Goal: Information Seeking & Learning: Learn about a topic

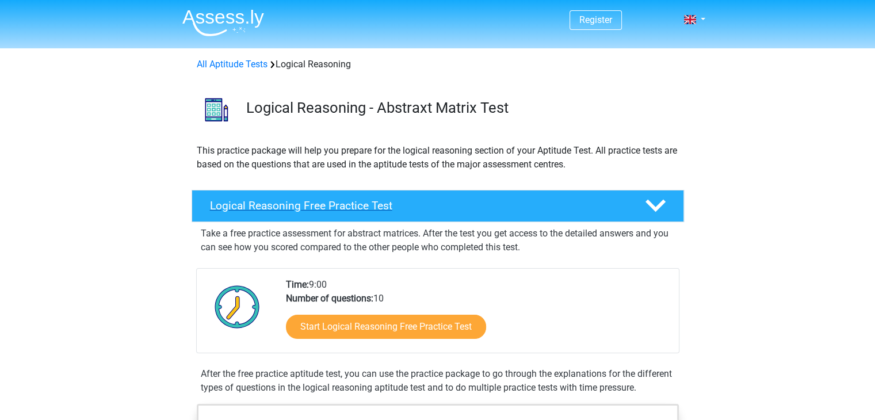
click at [407, 200] on h4 "Logical Reasoning Free Practice Test" at bounding box center [418, 205] width 416 height 13
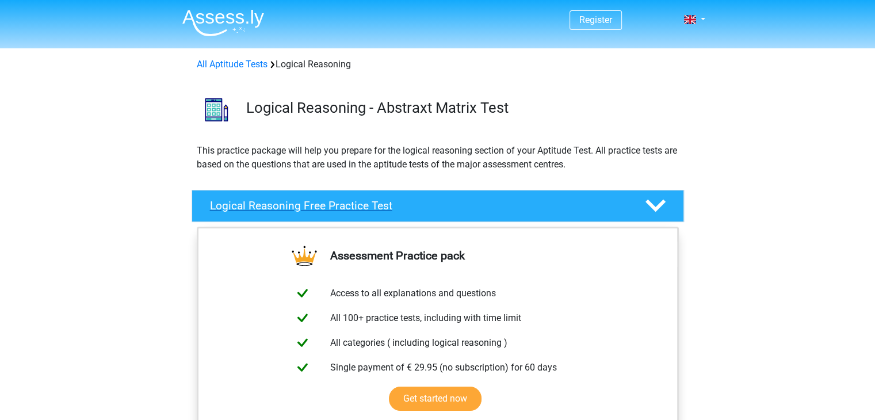
click at [661, 204] on polygon at bounding box center [655, 206] width 20 height 13
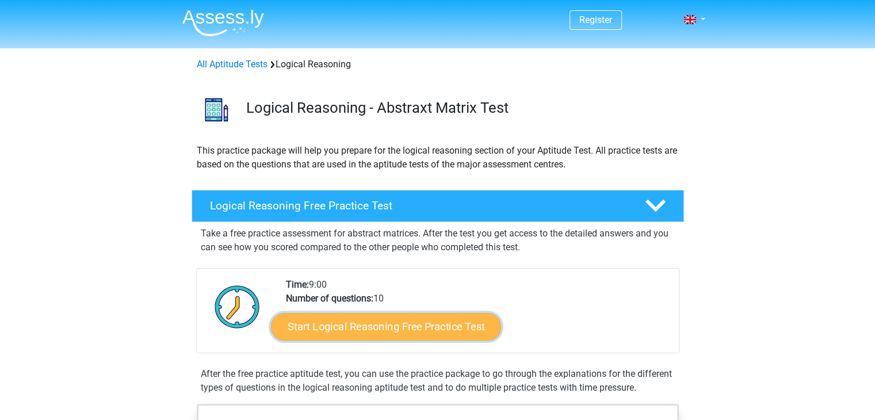
click at [459, 328] on link "Start Logical Reasoning Free Practice Test" at bounding box center [386, 326] width 230 height 28
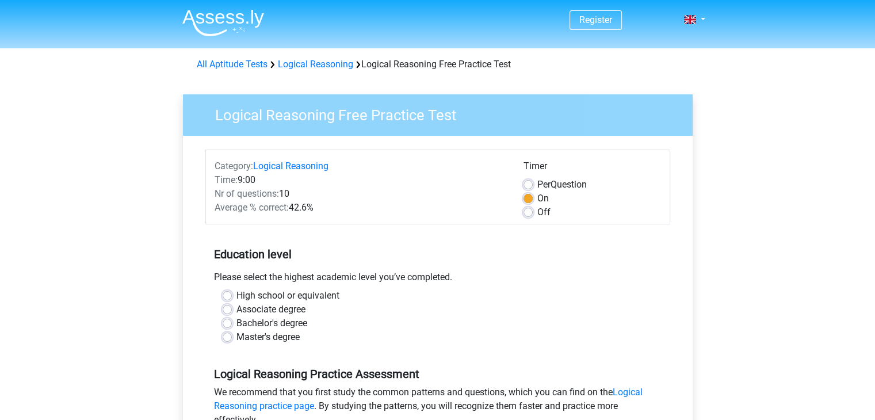
click at [236, 337] on label "Master's degree" at bounding box center [267, 337] width 63 height 14
click at [229, 337] on input "Master's degree" at bounding box center [227, 336] width 9 height 12
radio input "true"
